Goal: Task Accomplishment & Management: Manage account settings

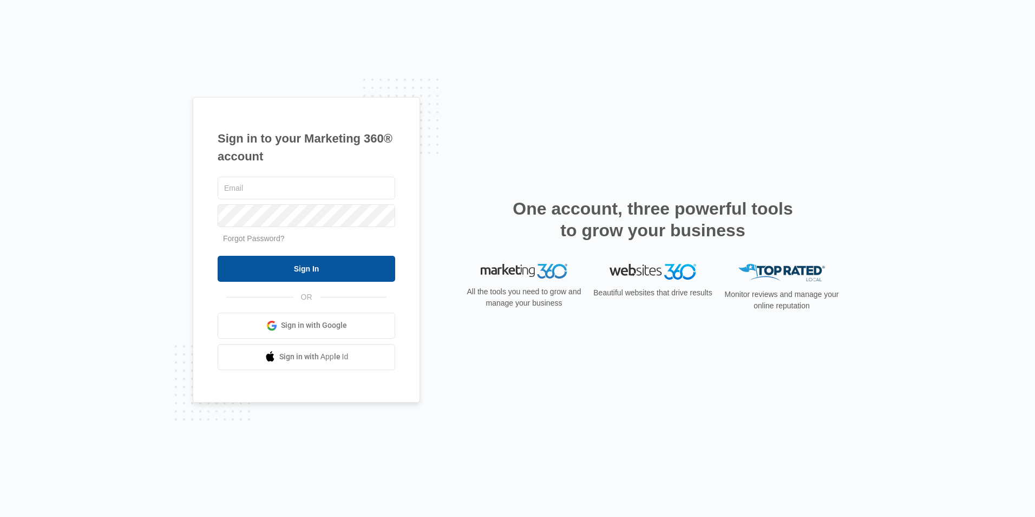
type input "[EMAIL_ADDRESS][DOMAIN_NAME]"
click at [309, 260] on input "Sign In" at bounding box center [307, 269] width 178 height 26
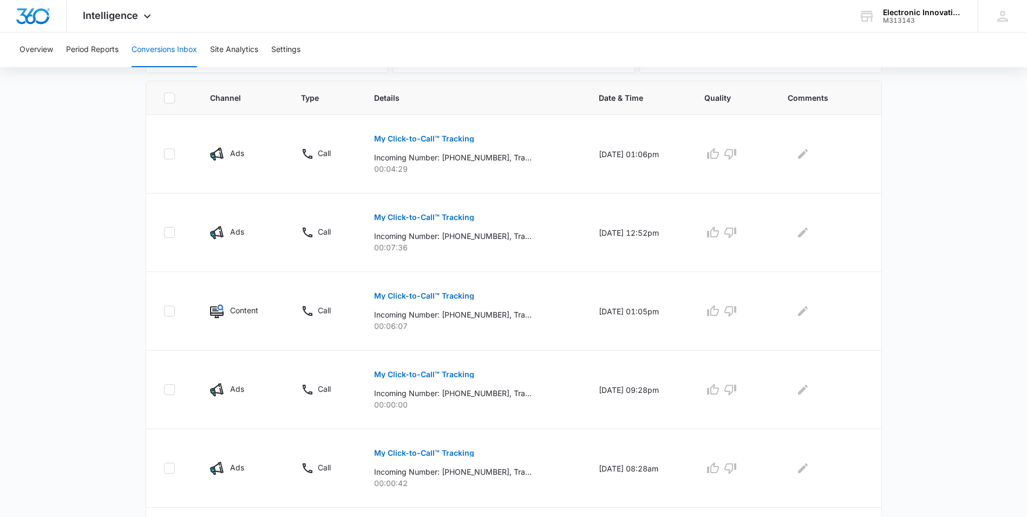
scroll to position [232, 0]
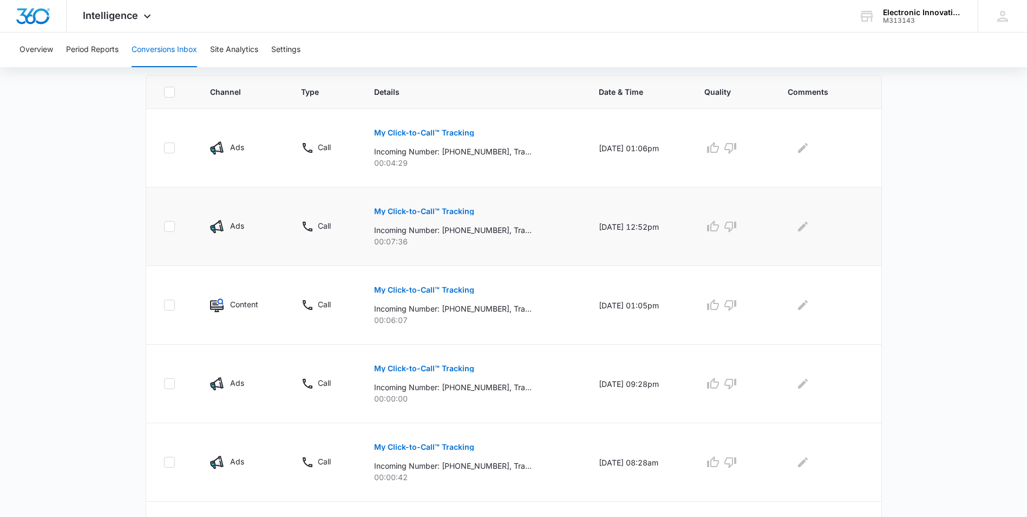
click at [421, 210] on p "My Click-to-Call™ Tracking" at bounding box center [424, 211] width 100 height 8
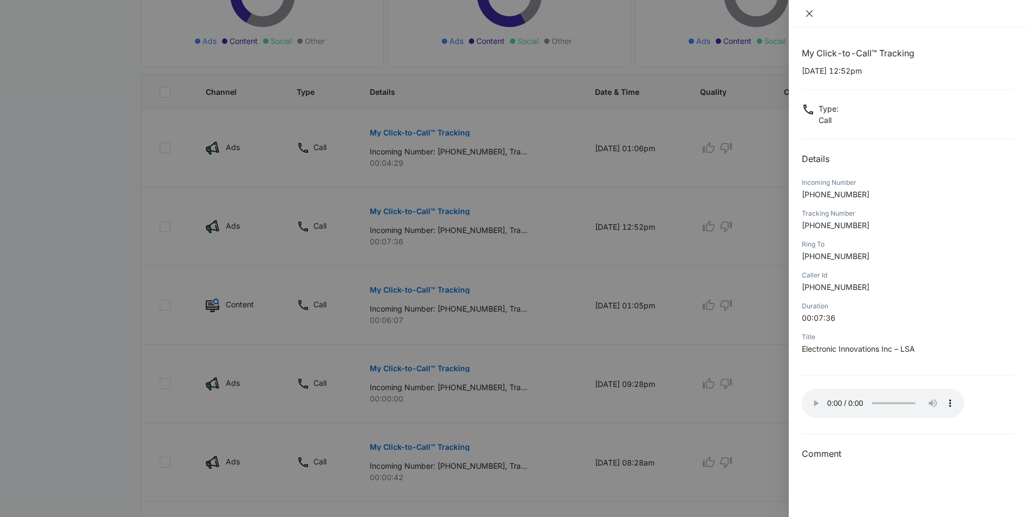
click at [808, 12] on icon "close" at bounding box center [809, 13] width 6 height 6
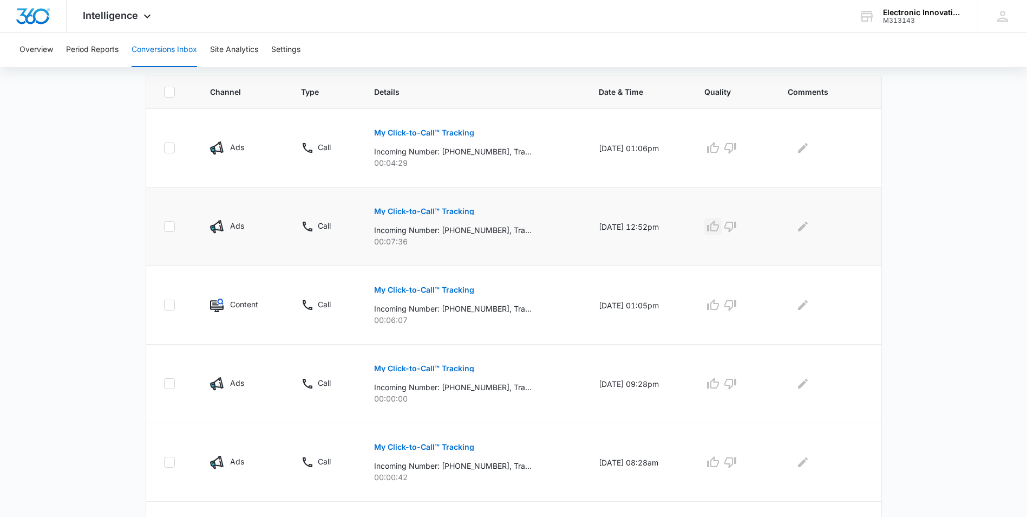
click at [720, 223] on icon "button" at bounding box center [713, 226] width 13 height 13
click at [807, 230] on icon "Edit Comments" at bounding box center [802, 226] width 13 height 13
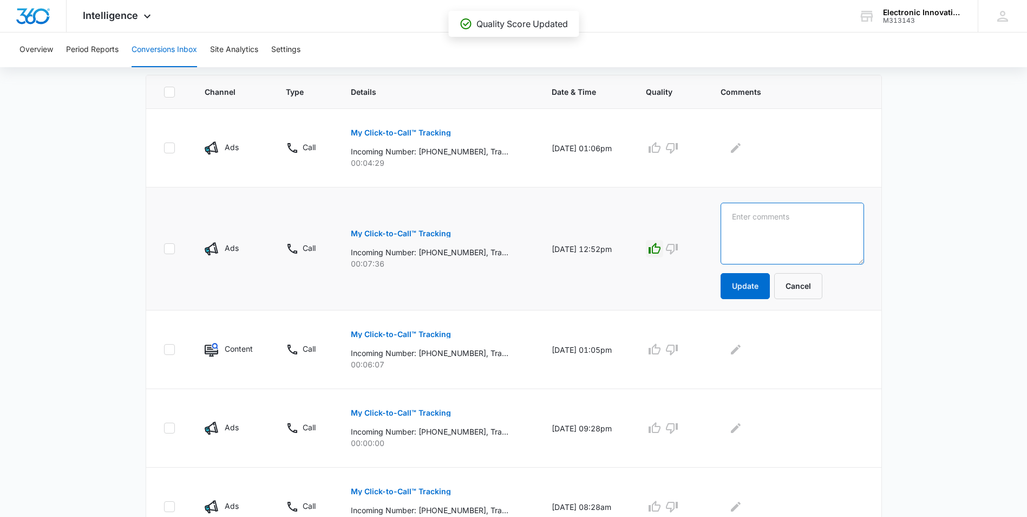
click at [773, 223] on textarea at bounding box center [792, 233] width 143 height 62
type textarea "Service call to look at damaged gate."
click at [756, 285] on button "Update" at bounding box center [745, 286] width 49 height 26
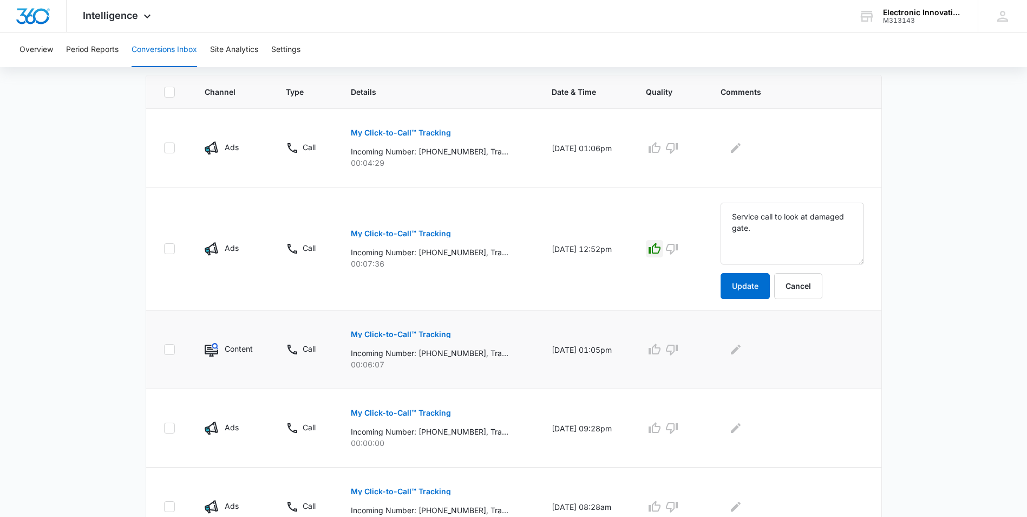
click at [390, 333] on p "My Click-to-Call™ Tracking" at bounding box center [401, 334] width 100 height 8
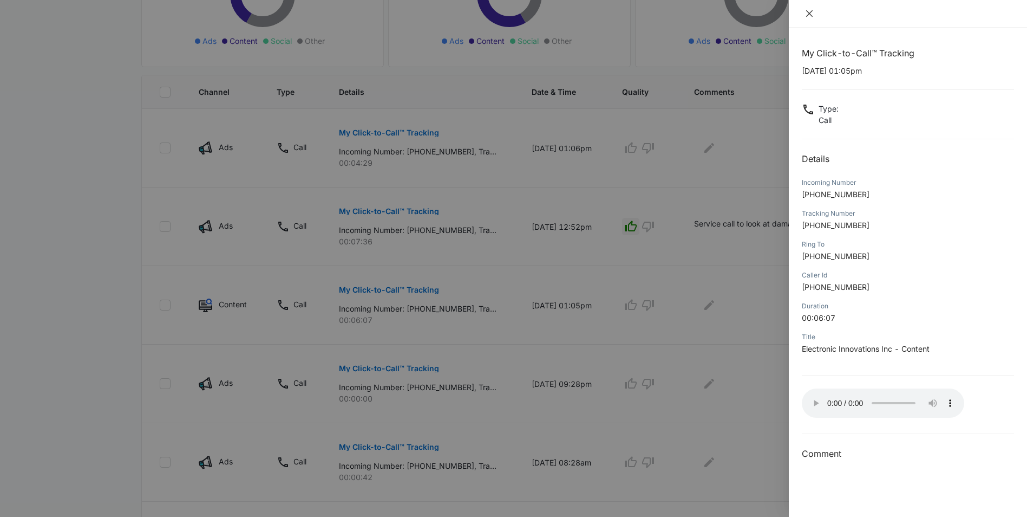
click at [808, 11] on icon "close" at bounding box center [809, 13] width 9 height 9
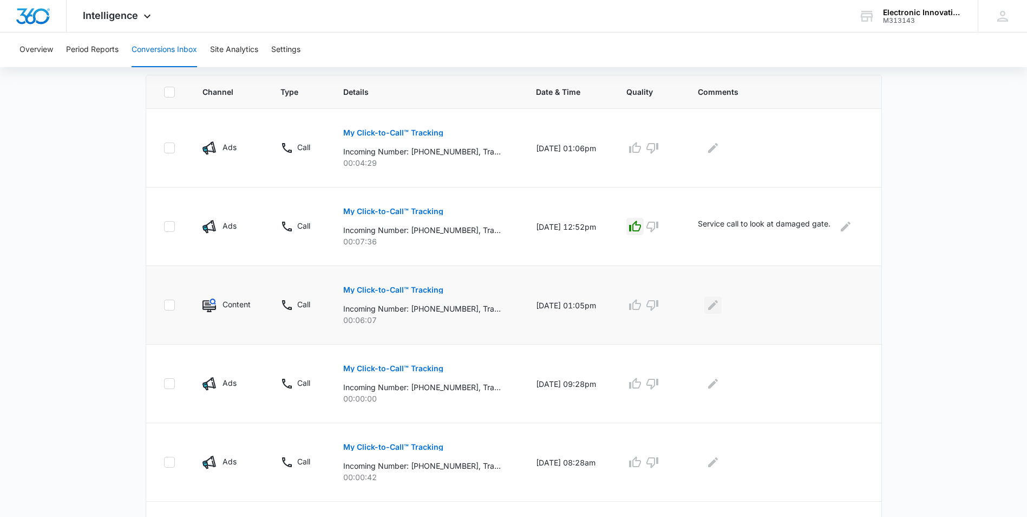
click at [718, 305] on icon "Edit Comments" at bounding box center [713, 305] width 10 height 10
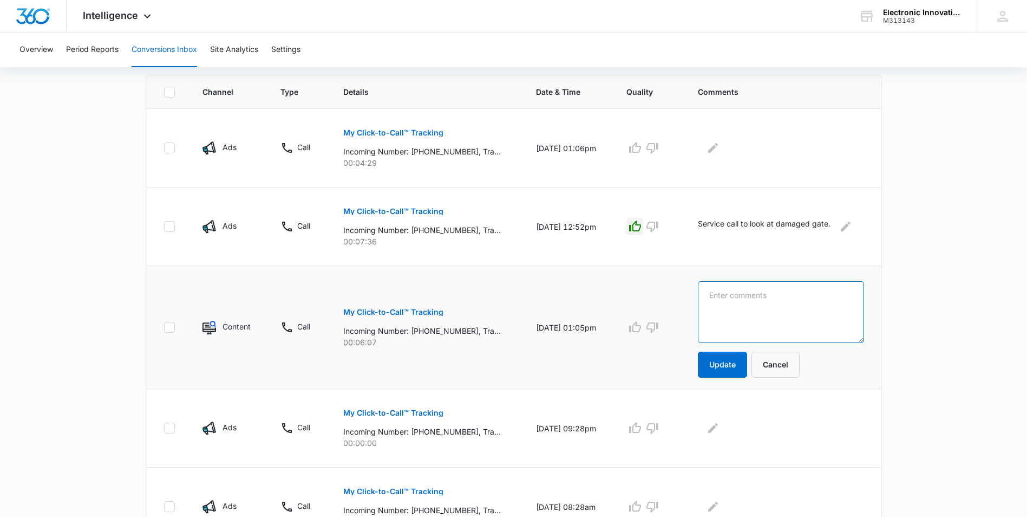
click at [718, 303] on textarea at bounding box center [781, 312] width 166 height 62
type textarea "Service call to look at damaged gate."
click at [740, 359] on button "Update" at bounding box center [722, 364] width 49 height 26
click at [642, 325] on icon "button" at bounding box center [635, 327] width 13 height 13
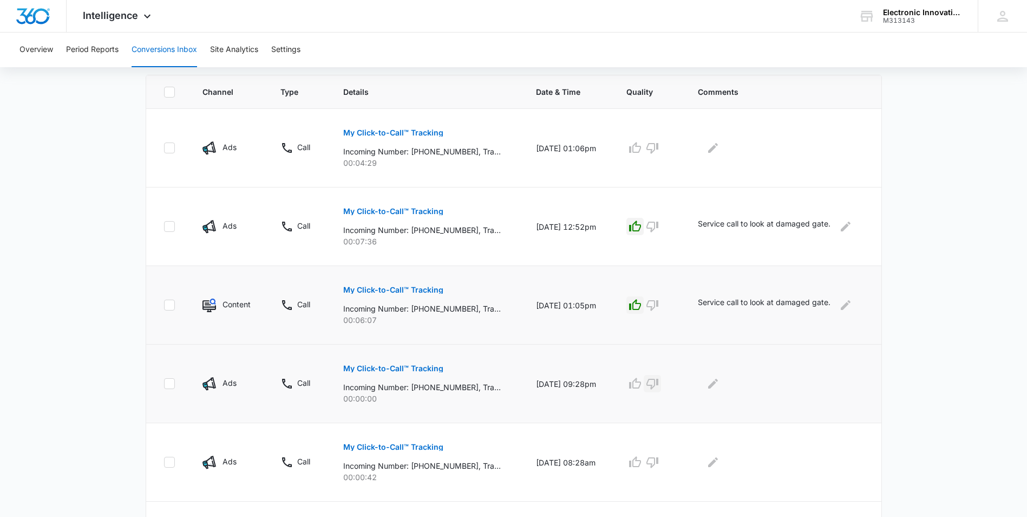
click at [659, 381] on icon "button" at bounding box center [652, 383] width 13 height 13
click at [387, 447] on p "My Click-to-Call™ Tracking" at bounding box center [393, 447] width 100 height 8
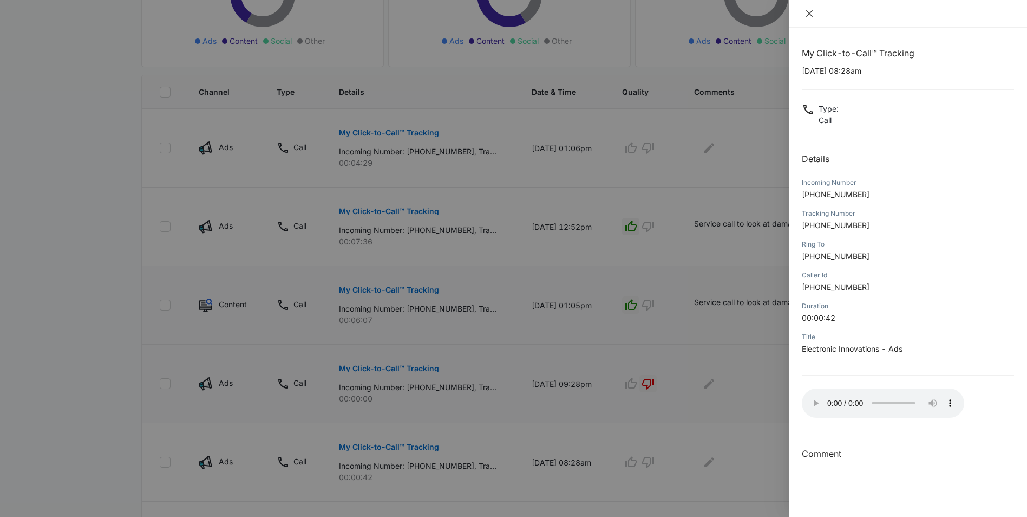
click at [809, 11] on icon "close" at bounding box center [809, 13] width 9 height 9
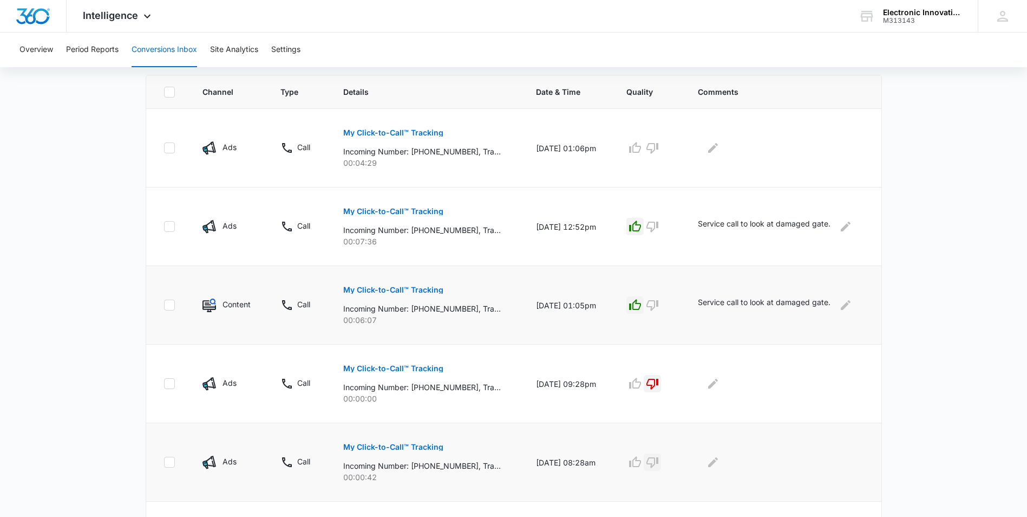
click at [658, 461] on icon "button" at bounding box center [652, 462] width 12 height 11
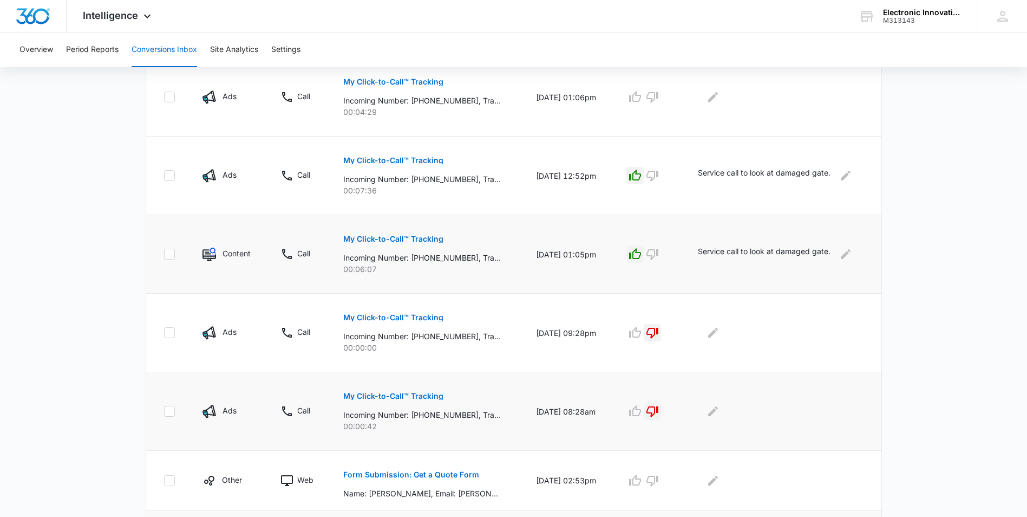
scroll to position [178, 0]
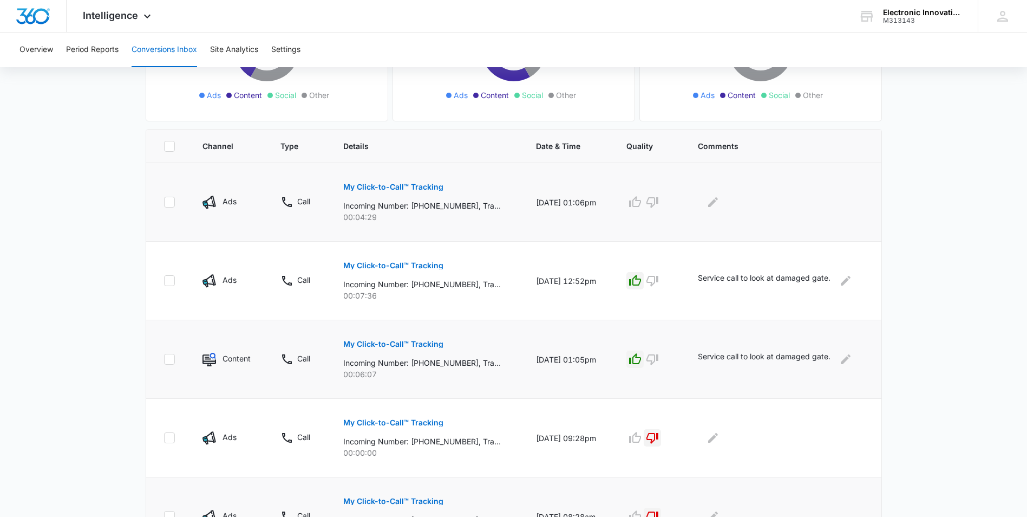
click at [372, 188] on p "My Click-to-Call™ Tracking" at bounding box center [393, 187] width 100 height 8
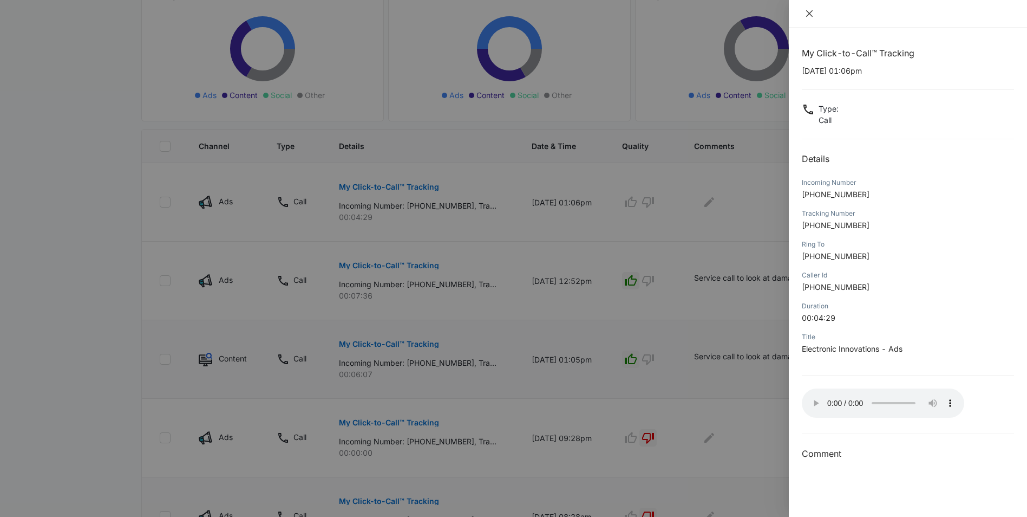
click at [808, 11] on icon "close" at bounding box center [809, 13] width 9 height 9
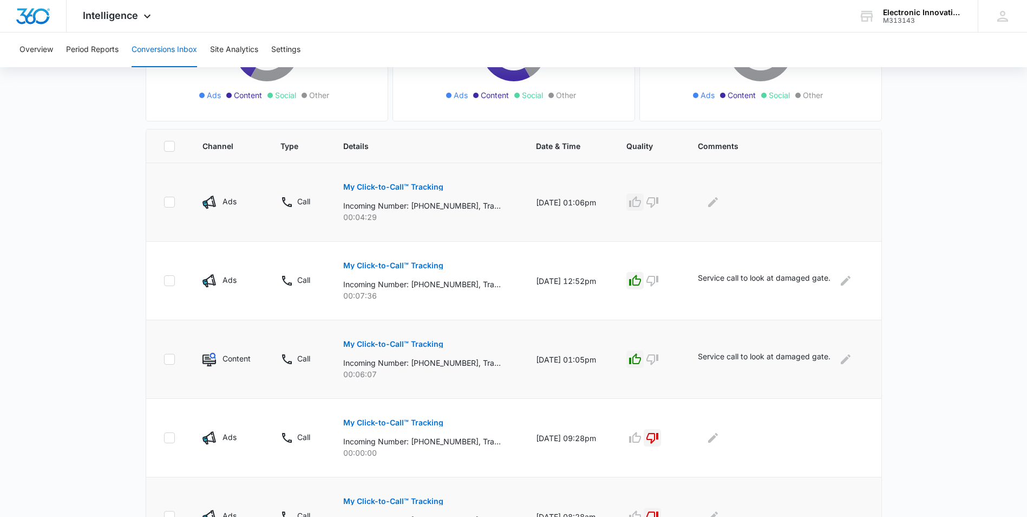
click at [642, 202] on icon "button" at bounding box center [635, 201] width 13 height 13
click at [718, 201] on icon "Edit Comments" at bounding box center [713, 202] width 10 height 10
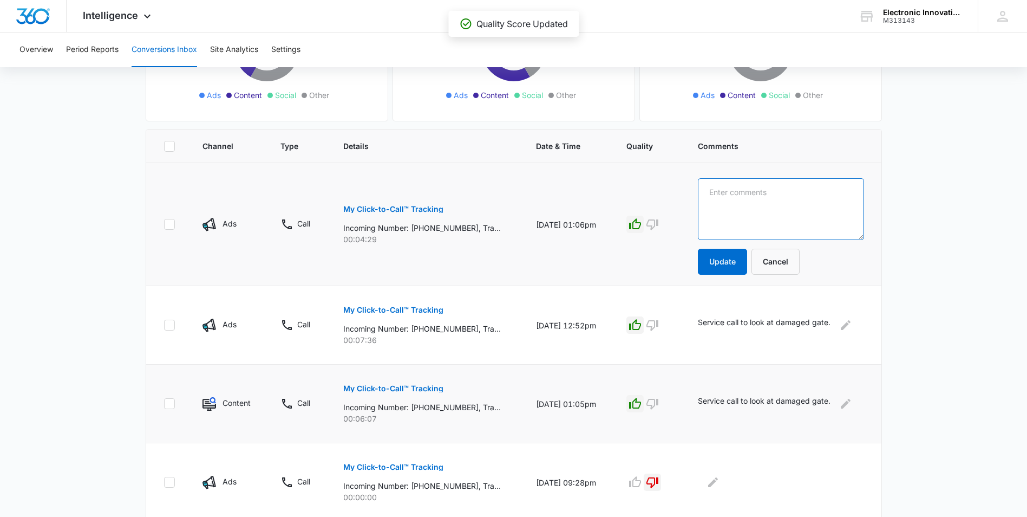
click at [731, 193] on textarea at bounding box center [781, 209] width 166 height 62
type textarea "Service call to look at [GEOGRAPHIC_DATA]."
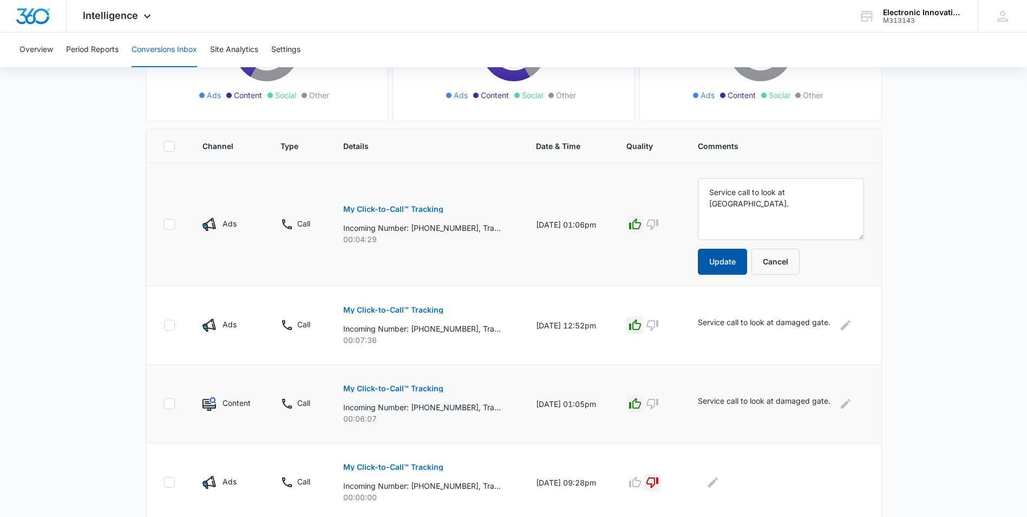
click at [725, 258] on button "Update" at bounding box center [722, 262] width 49 height 26
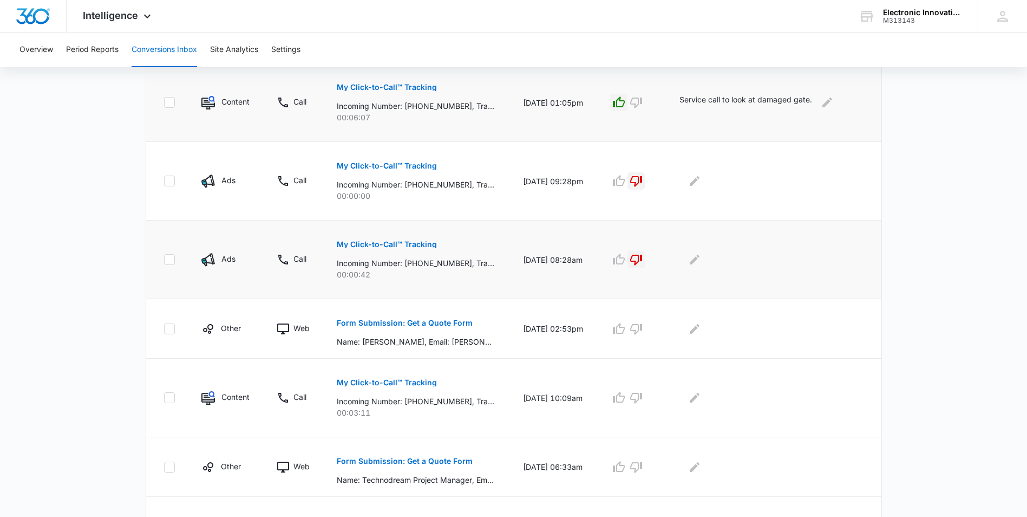
scroll to position [449, 0]
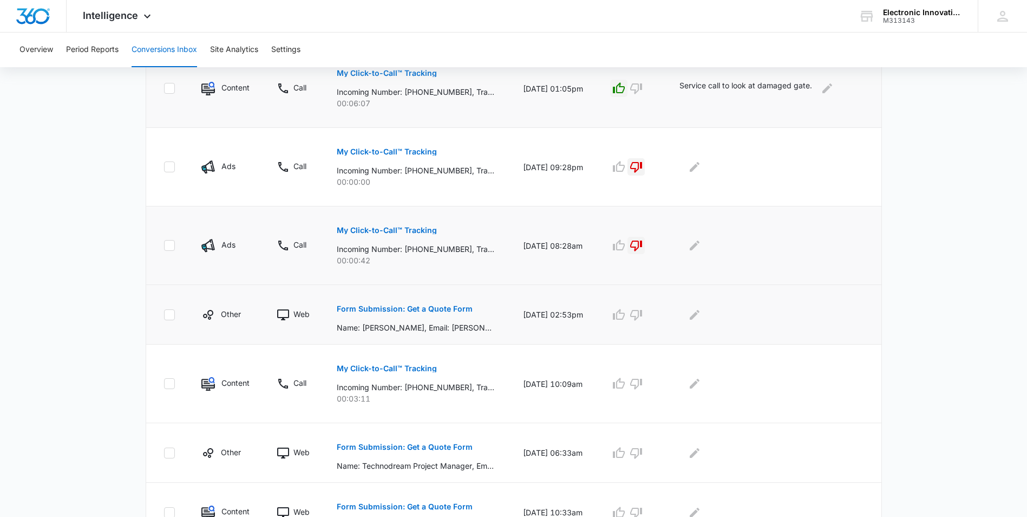
click at [376, 306] on p "Form Submission: Get a Quote Form" at bounding box center [405, 309] width 136 height 8
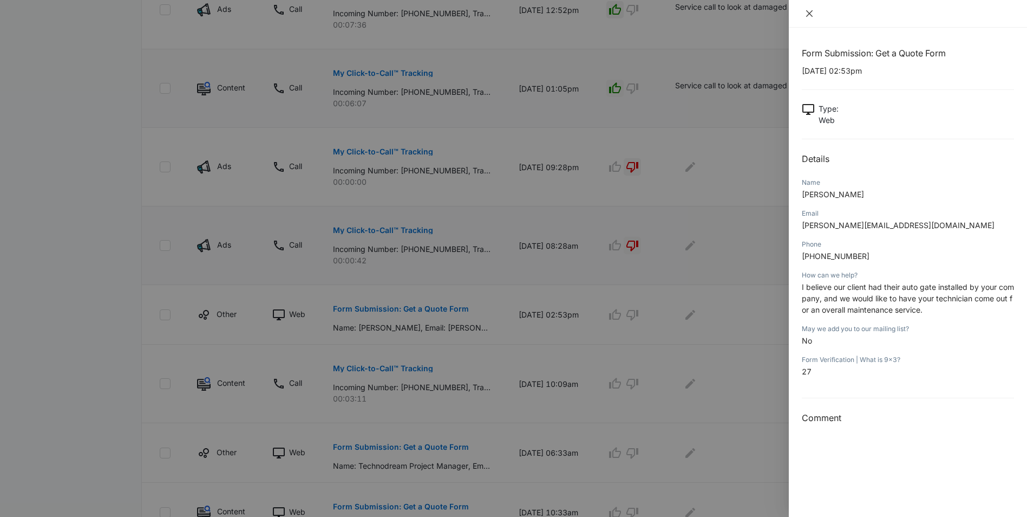
click at [805, 11] on icon "close" at bounding box center [809, 13] width 9 height 9
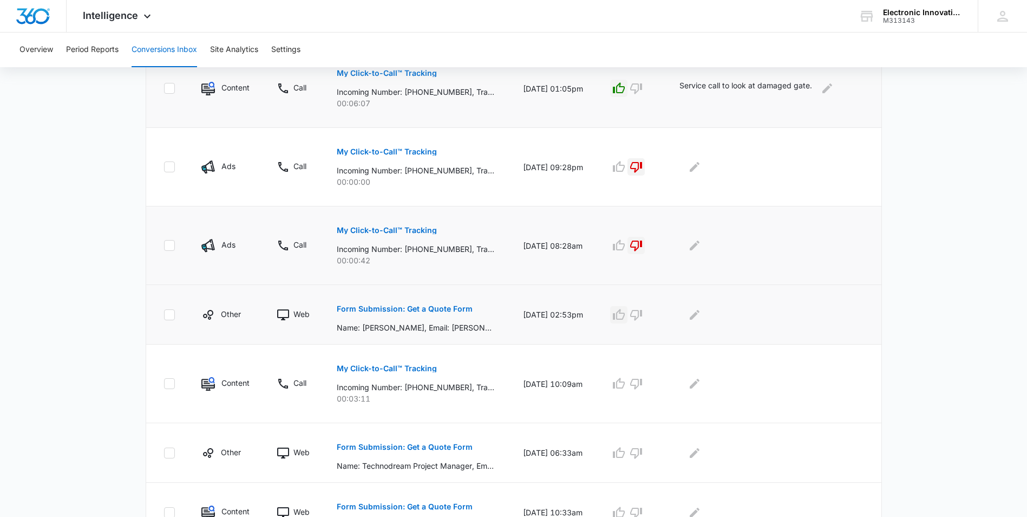
click at [625, 312] on icon "button" at bounding box center [619, 314] width 12 height 11
click at [380, 370] on p "My Click-to-Call™ Tracking" at bounding box center [387, 368] width 100 height 8
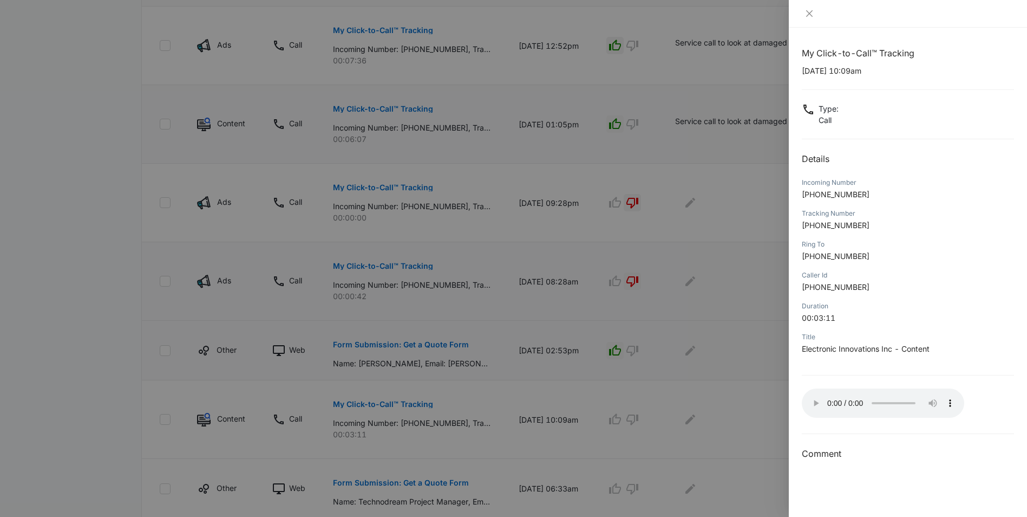
scroll to position [395, 0]
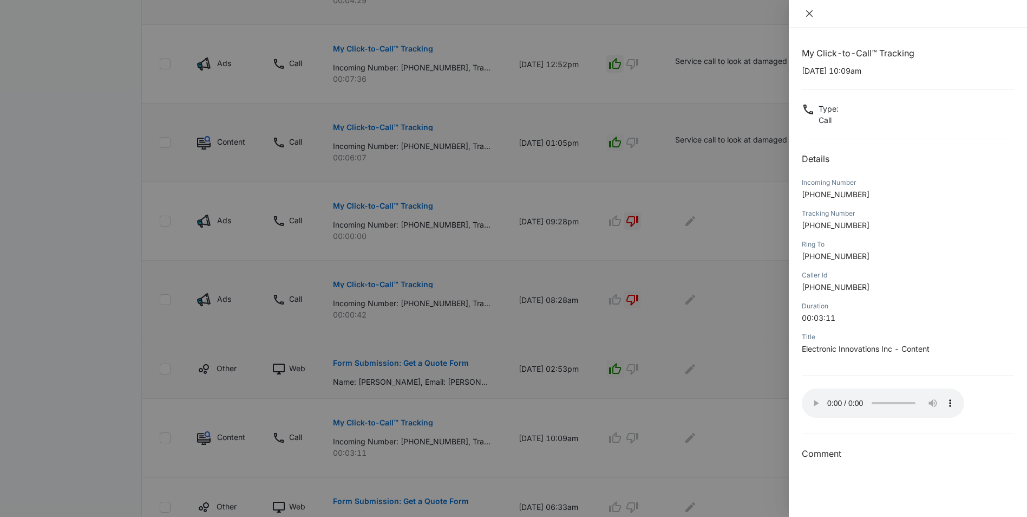
click at [807, 15] on icon "close" at bounding box center [809, 13] width 9 height 9
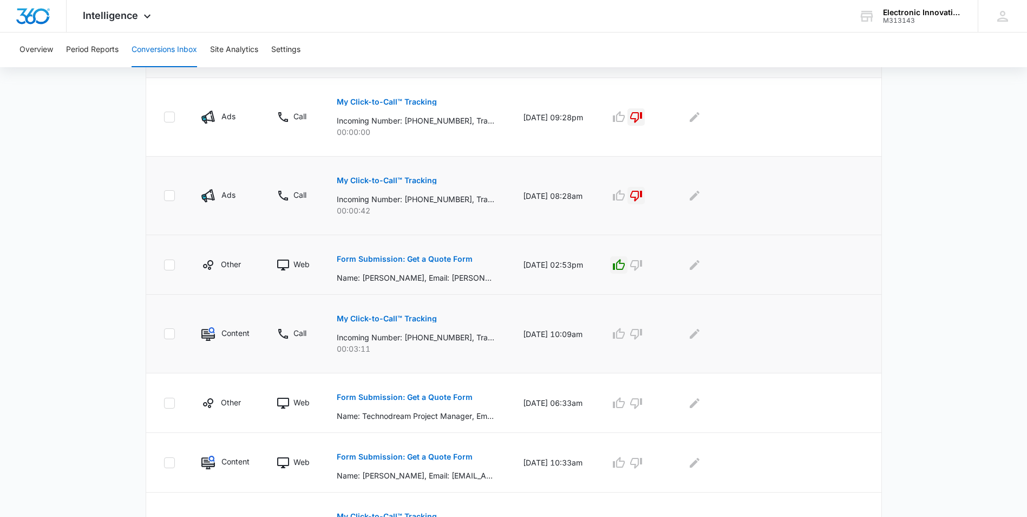
scroll to position [503, 0]
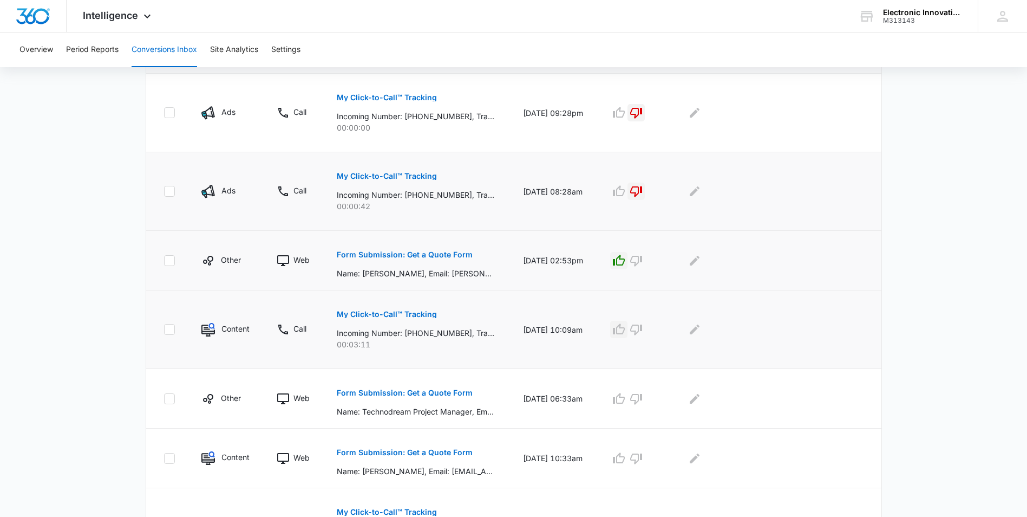
click at [625, 329] on icon "button" at bounding box center [618, 329] width 13 height 13
click at [701, 329] on icon "Edit Comments" at bounding box center [694, 329] width 13 height 13
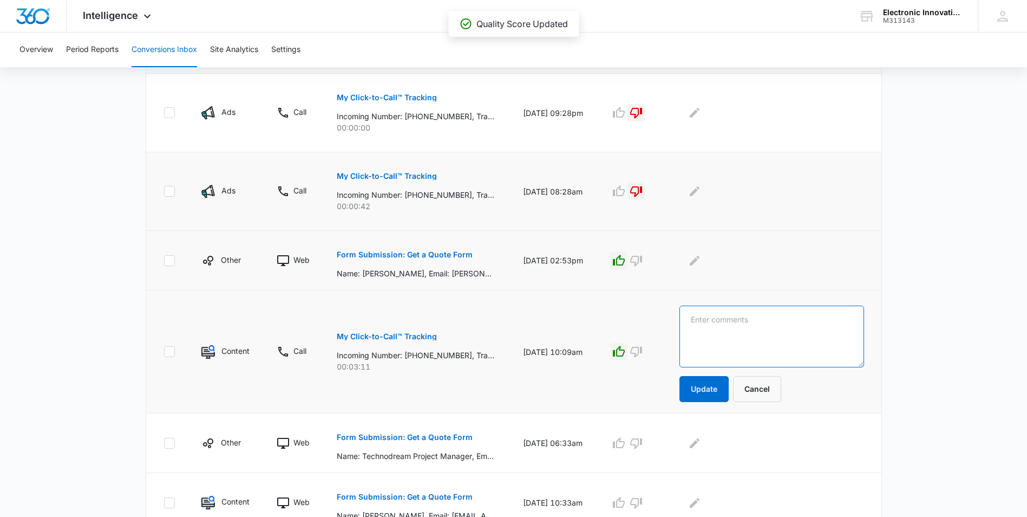
click at [720, 327] on textarea at bounding box center [771, 336] width 185 height 62
type textarea "Calling for parts on gate motor."
click at [729, 383] on button "Update" at bounding box center [703, 389] width 49 height 26
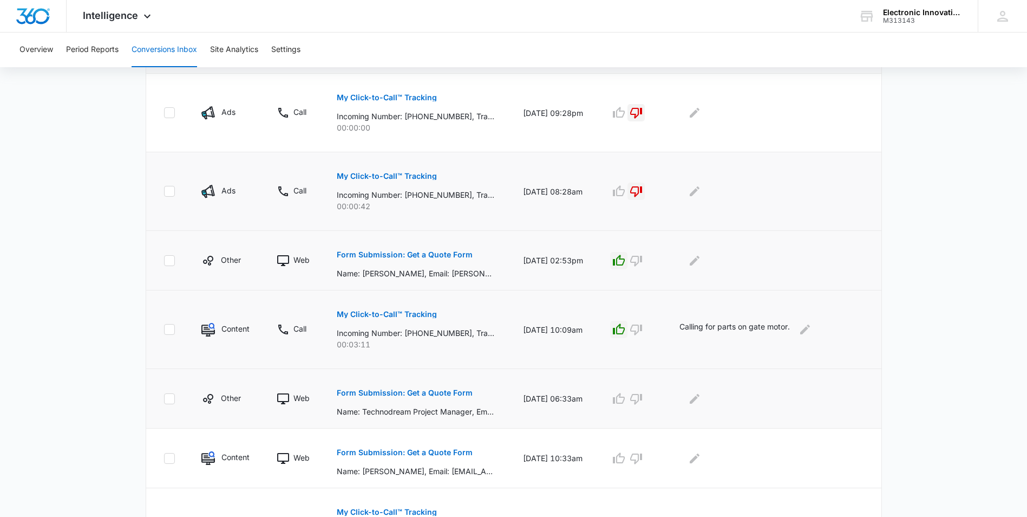
click at [377, 390] on p "Form Submission: Get a Quote Form" at bounding box center [405, 393] width 136 height 8
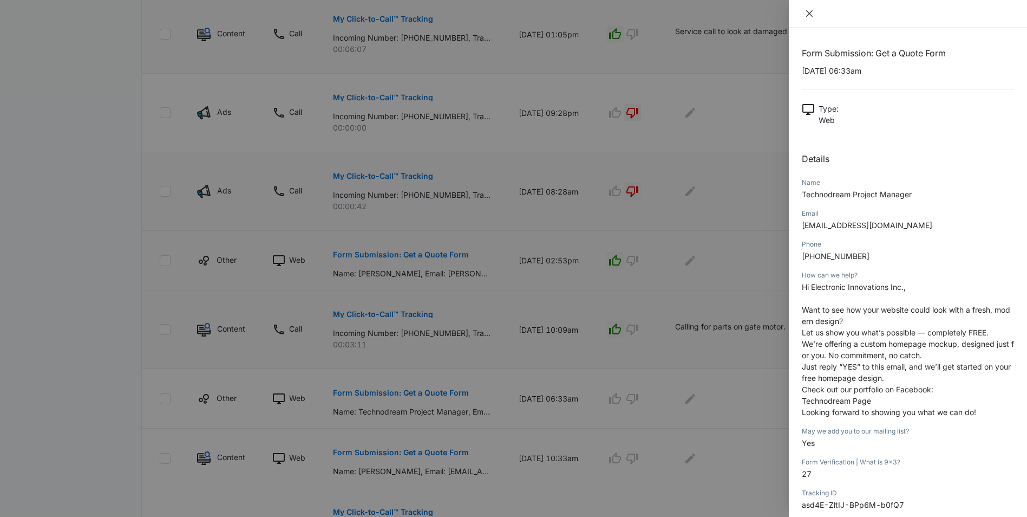
click at [810, 12] on icon "close" at bounding box center [809, 13] width 6 height 6
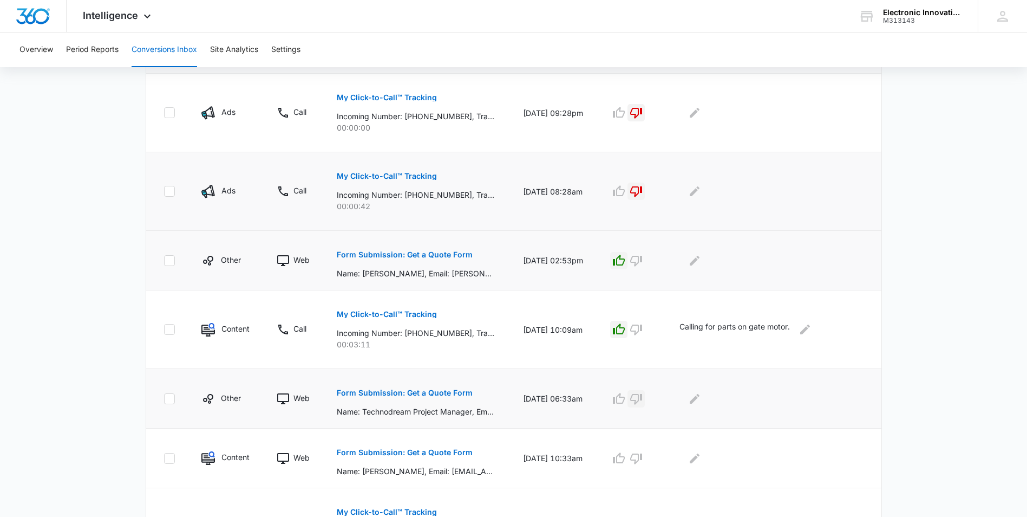
click at [643, 401] on icon "button" at bounding box center [636, 398] width 13 height 13
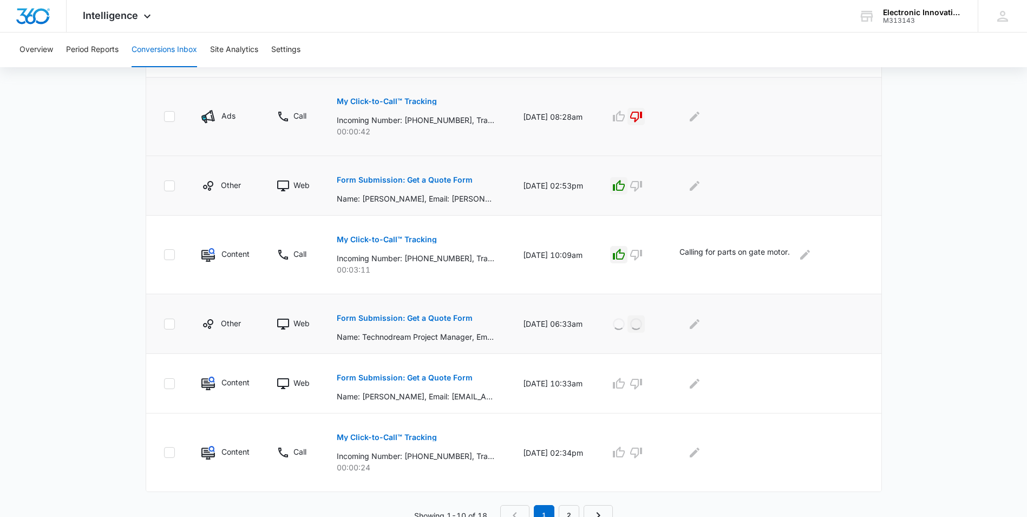
scroll to position [586, 0]
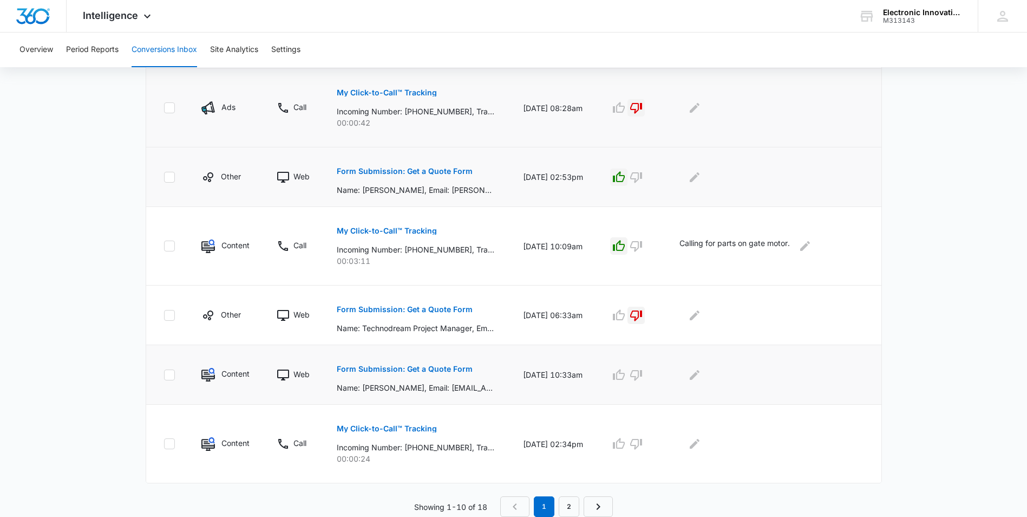
click at [390, 368] on p "Form Submission: Get a Quote Form" at bounding box center [405, 369] width 136 height 8
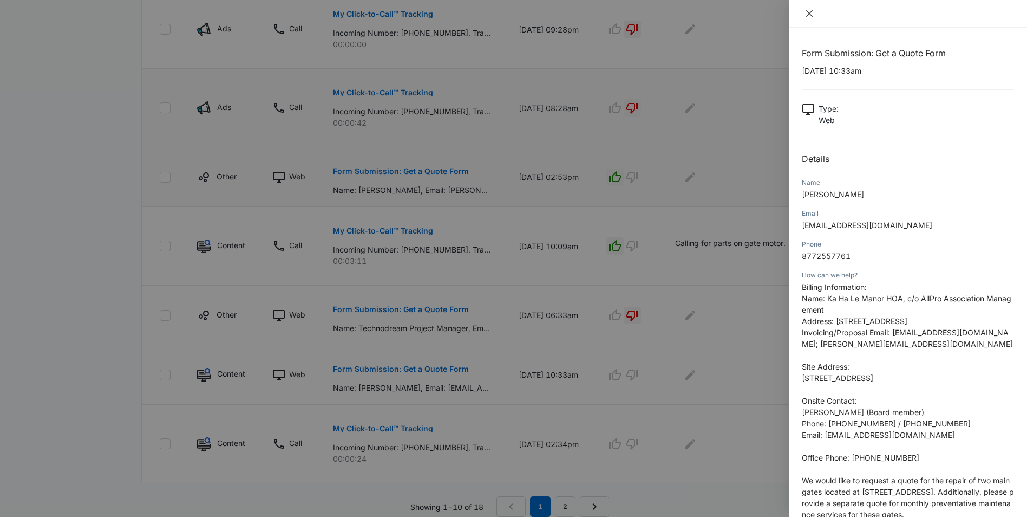
click at [808, 11] on icon "close" at bounding box center [809, 13] width 9 height 9
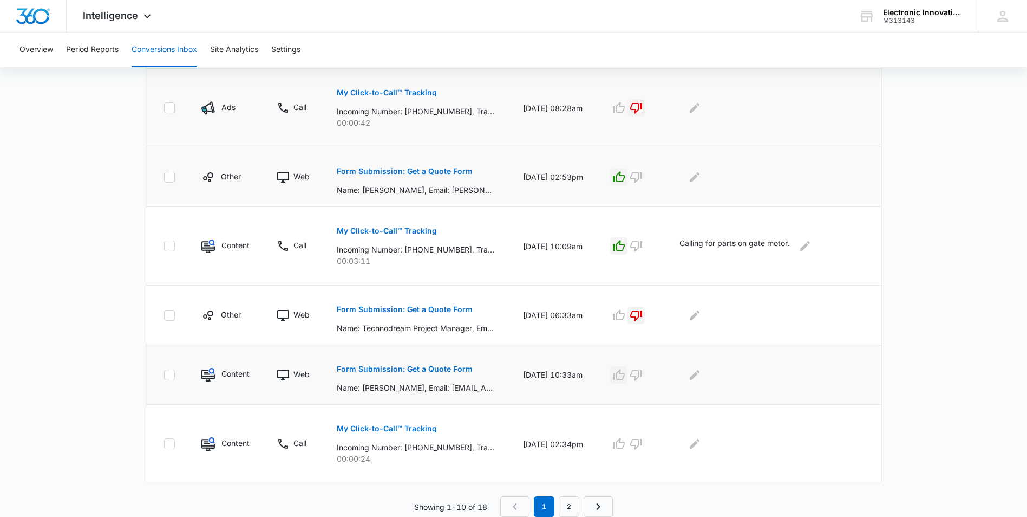
click at [625, 373] on icon "button" at bounding box center [619, 374] width 12 height 11
click at [643, 444] on icon "button" at bounding box center [636, 443] width 13 height 13
click at [566, 508] on link "2" at bounding box center [569, 506] width 21 height 21
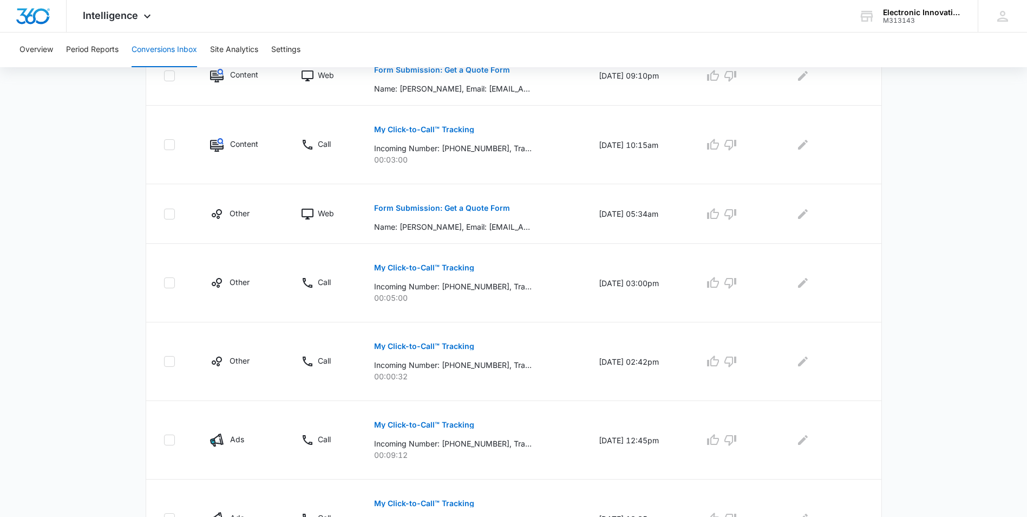
scroll to position [429, 0]
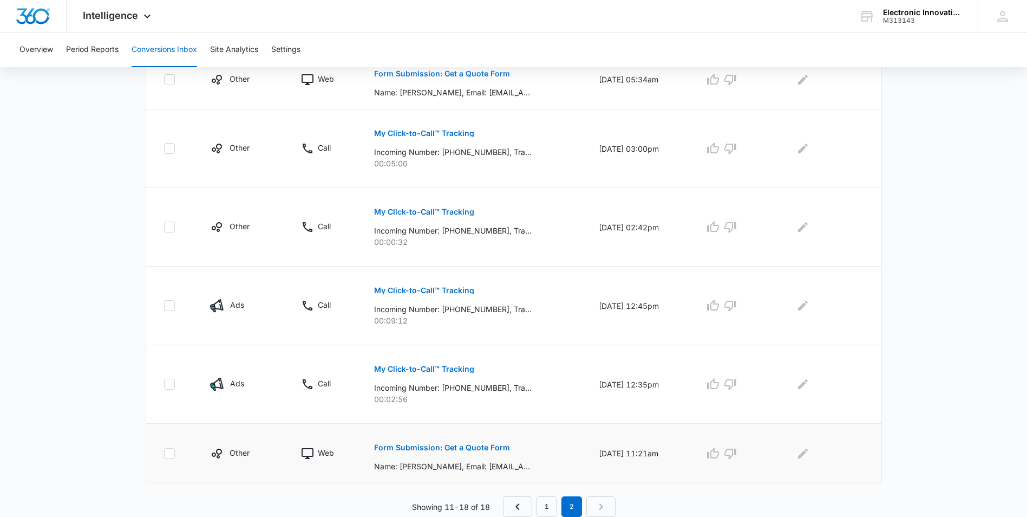
click at [413, 444] on p "Form Submission: Get a Quote Form" at bounding box center [442, 447] width 136 height 8
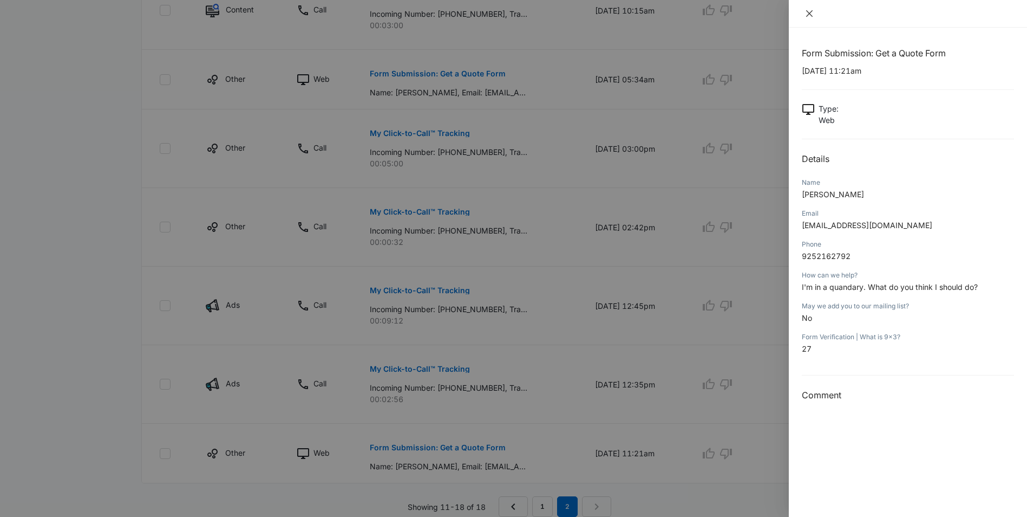
click at [810, 12] on icon "close" at bounding box center [809, 13] width 6 height 6
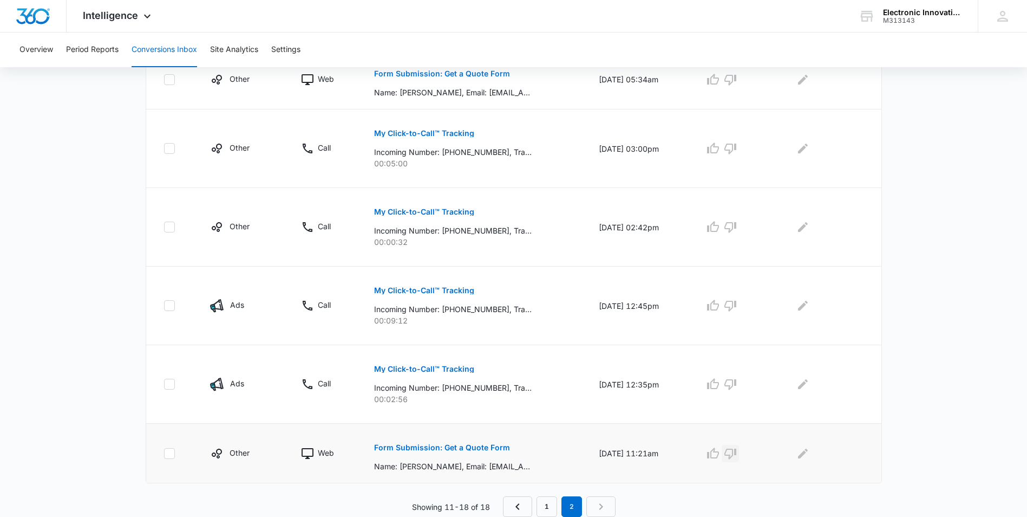
click at [737, 453] on icon "button" at bounding box center [730, 453] width 13 height 13
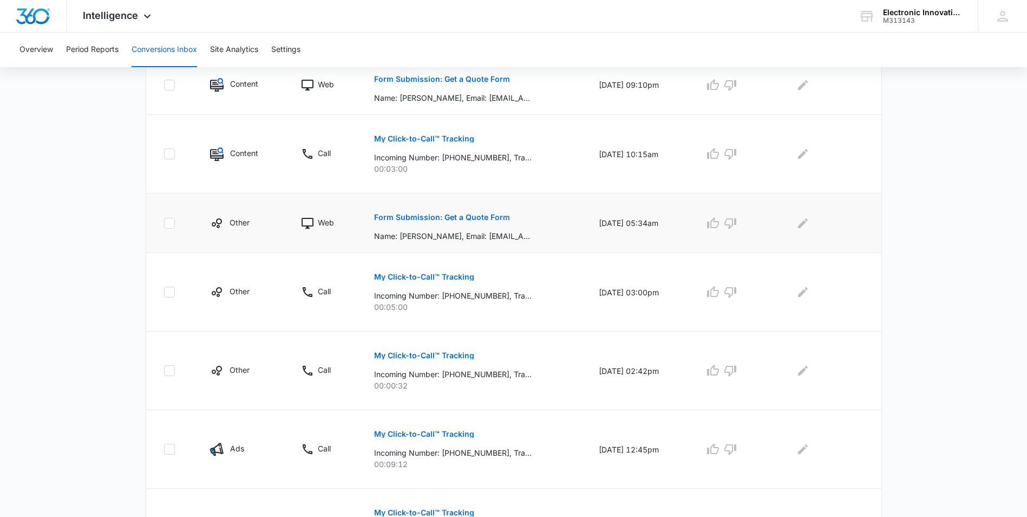
scroll to position [267, 0]
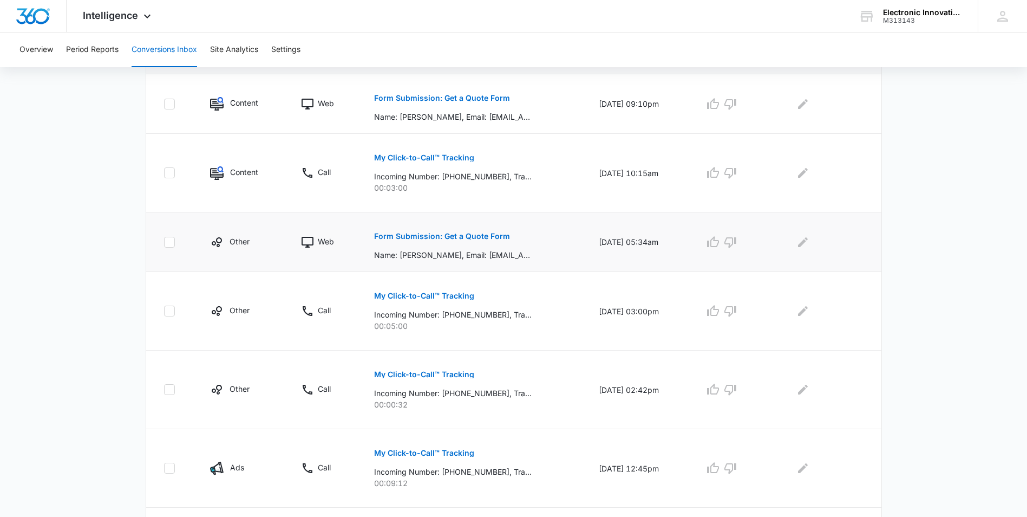
click at [426, 231] on button "Form Submission: Get a Quote Form" at bounding box center [442, 236] width 136 height 26
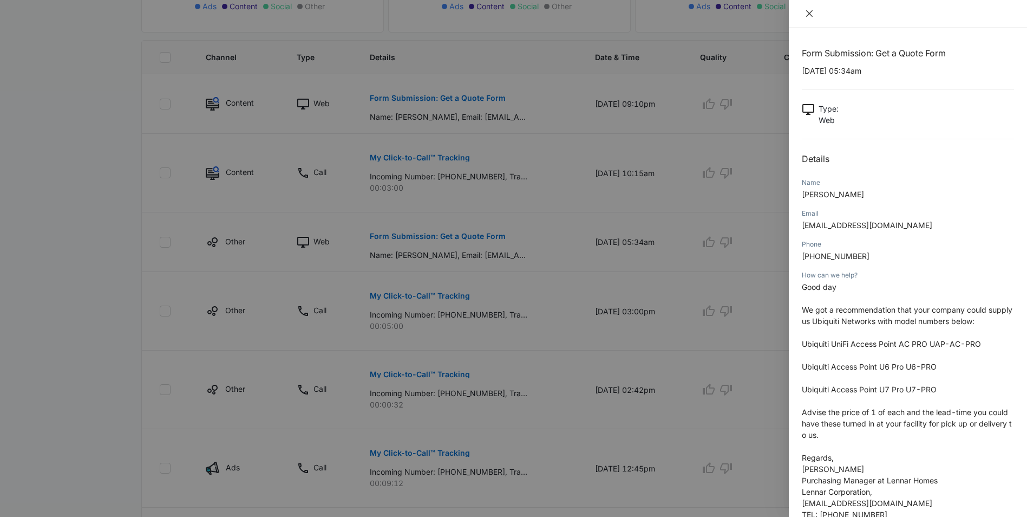
click at [810, 11] on icon "close" at bounding box center [809, 13] width 9 height 9
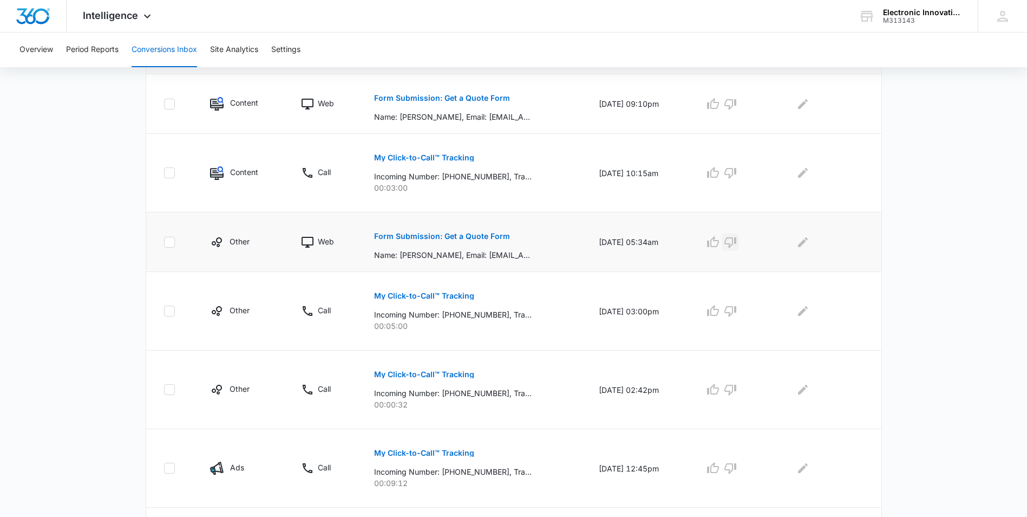
click at [737, 240] on icon "button" at bounding box center [730, 242] width 13 height 13
click at [719, 102] on icon "button" at bounding box center [713, 103] width 12 height 11
click at [737, 390] on icon "button" at bounding box center [730, 389] width 13 height 13
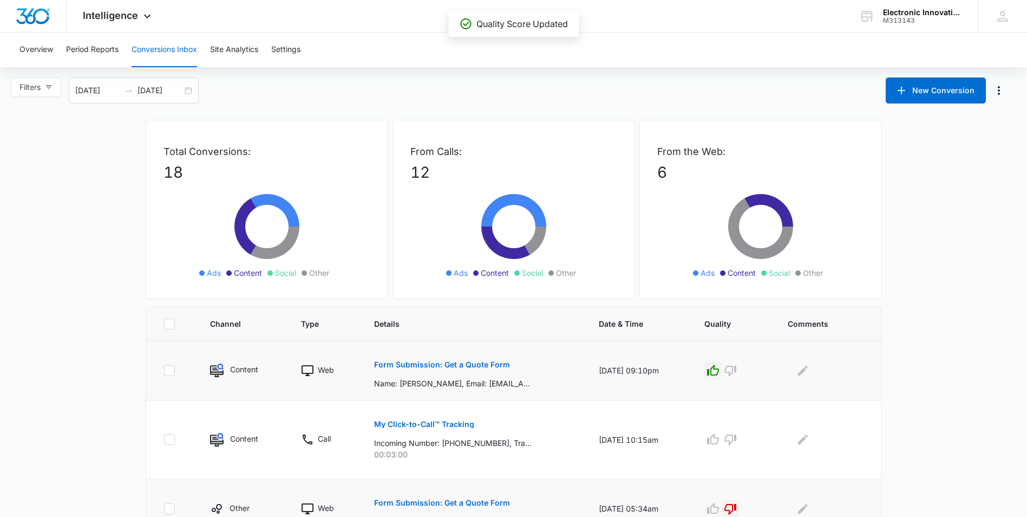
scroll to position [0, 0]
